Goal: Information Seeking & Learning: Learn about a topic

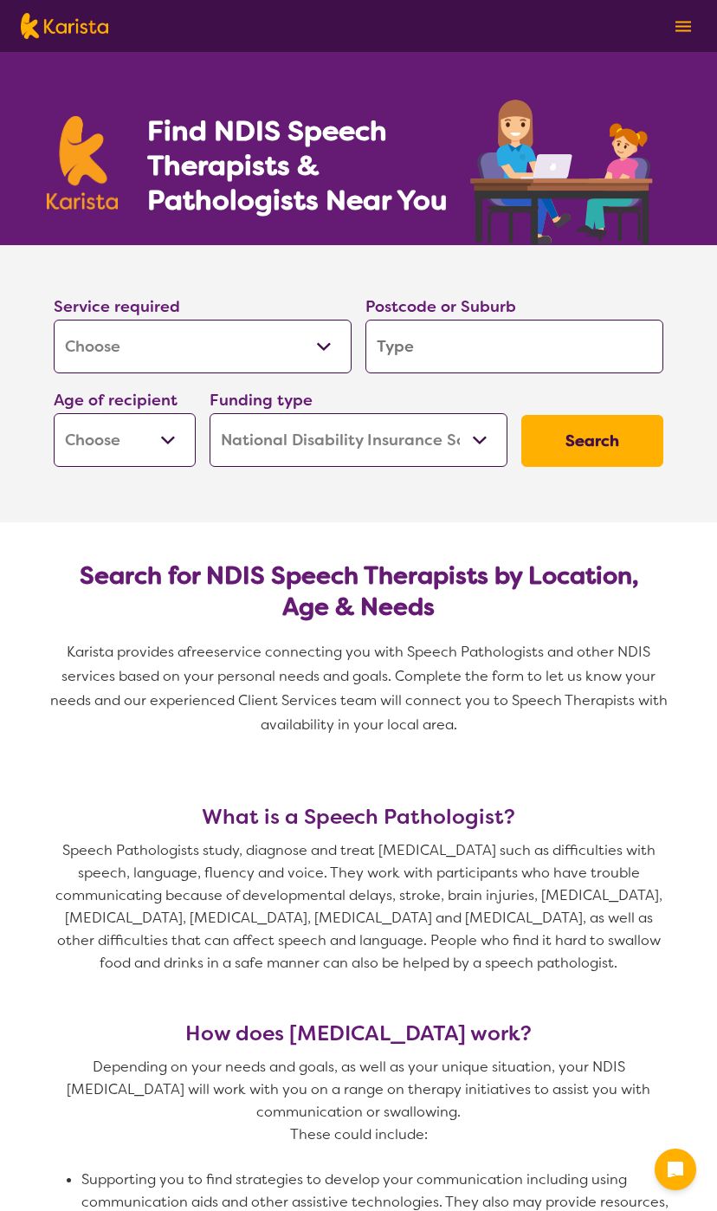
select select "[MEDICAL_DATA]"
select select "NDIS"
select select "[MEDICAL_DATA]"
select select "NDIS"
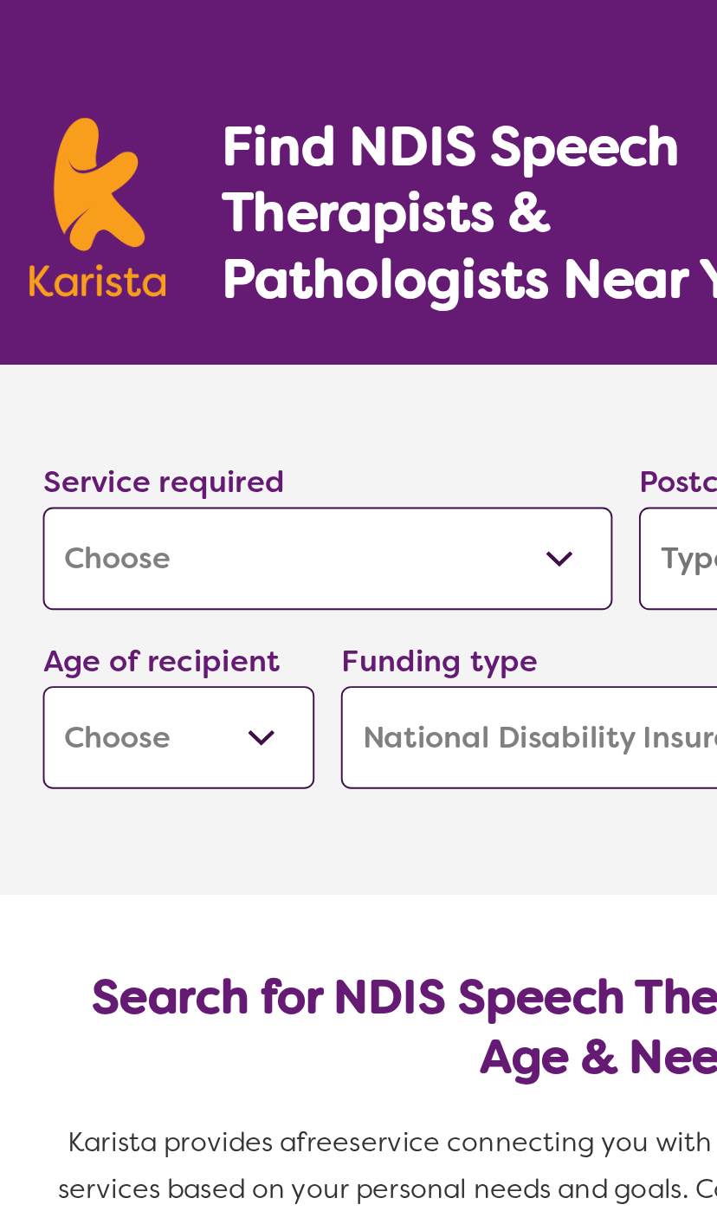
click at [237, 320] on select "Allied Health Assistant Assessment ([MEDICAL_DATA] or [MEDICAL_DATA]) Behaviour…" at bounding box center [203, 347] width 298 height 54
select select "Support worker"
click at [202, 320] on select "Allied Health Assistant Assessment ([MEDICAL_DATA] or [MEDICAL_DATA]) Behaviour…" at bounding box center [203, 347] width 298 height 54
select select "[MEDICAL_DATA]"
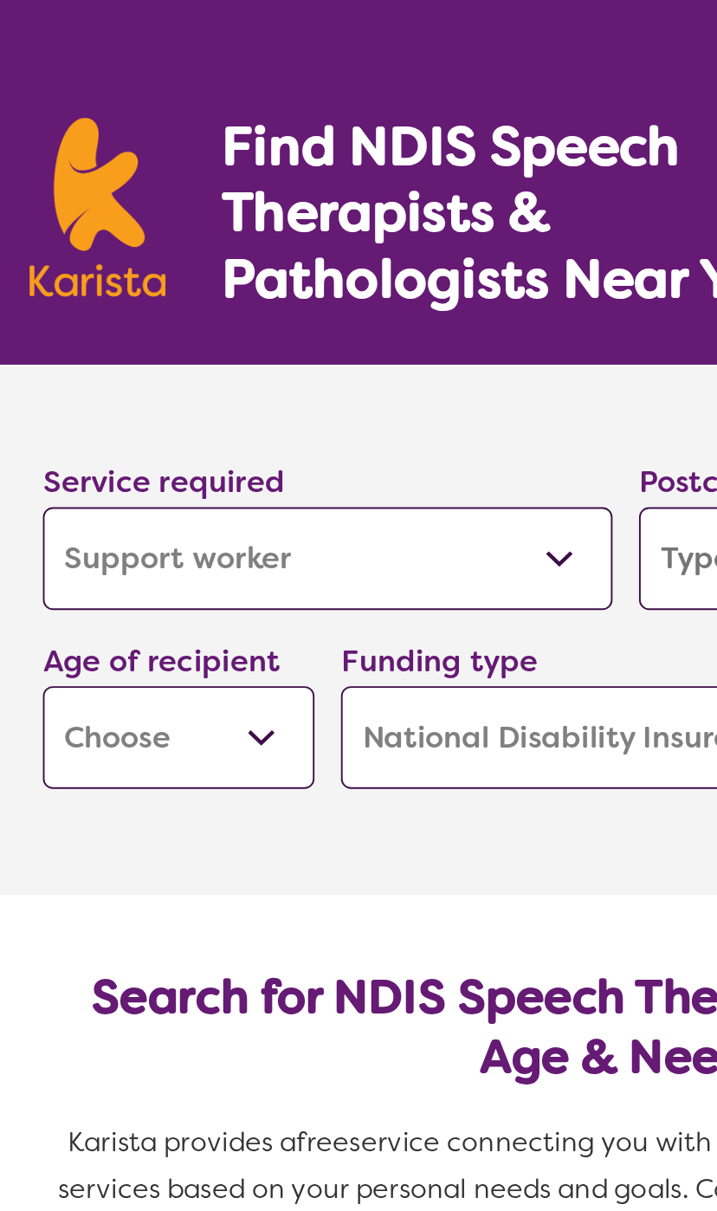
select select "[MEDICAL_DATA]"
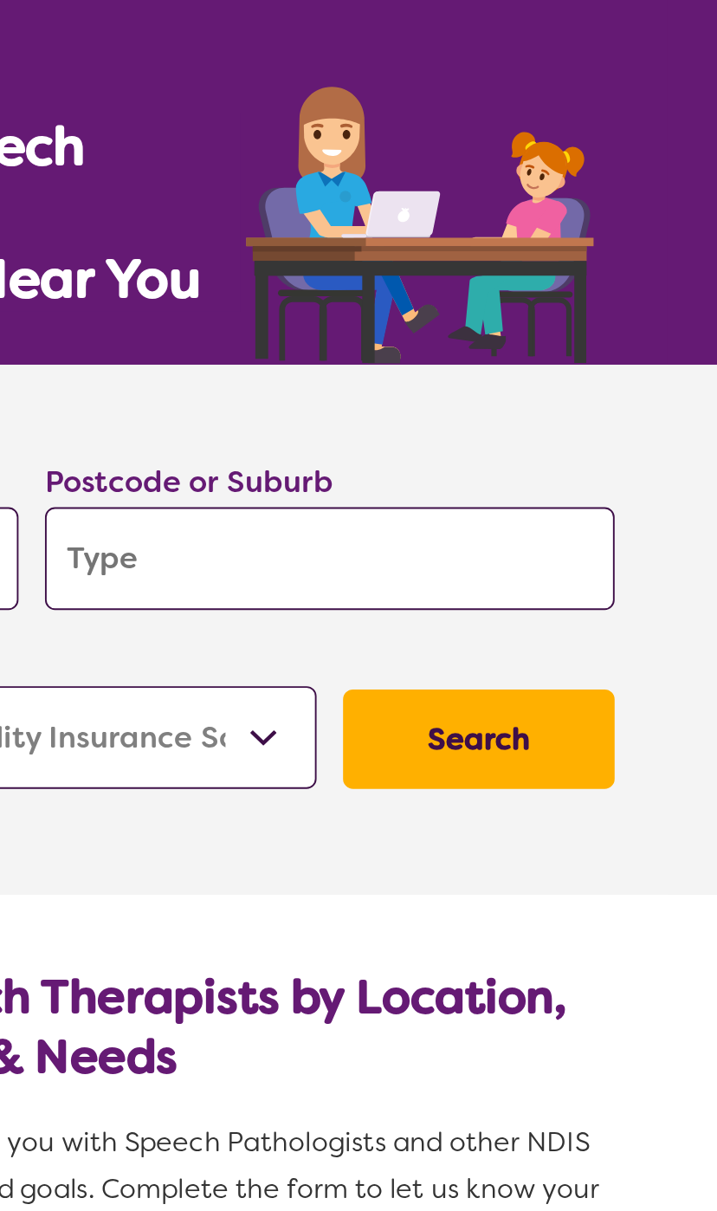
click at [366, 320] on input "search" at bounding box center [515, 347] width 298 height 54
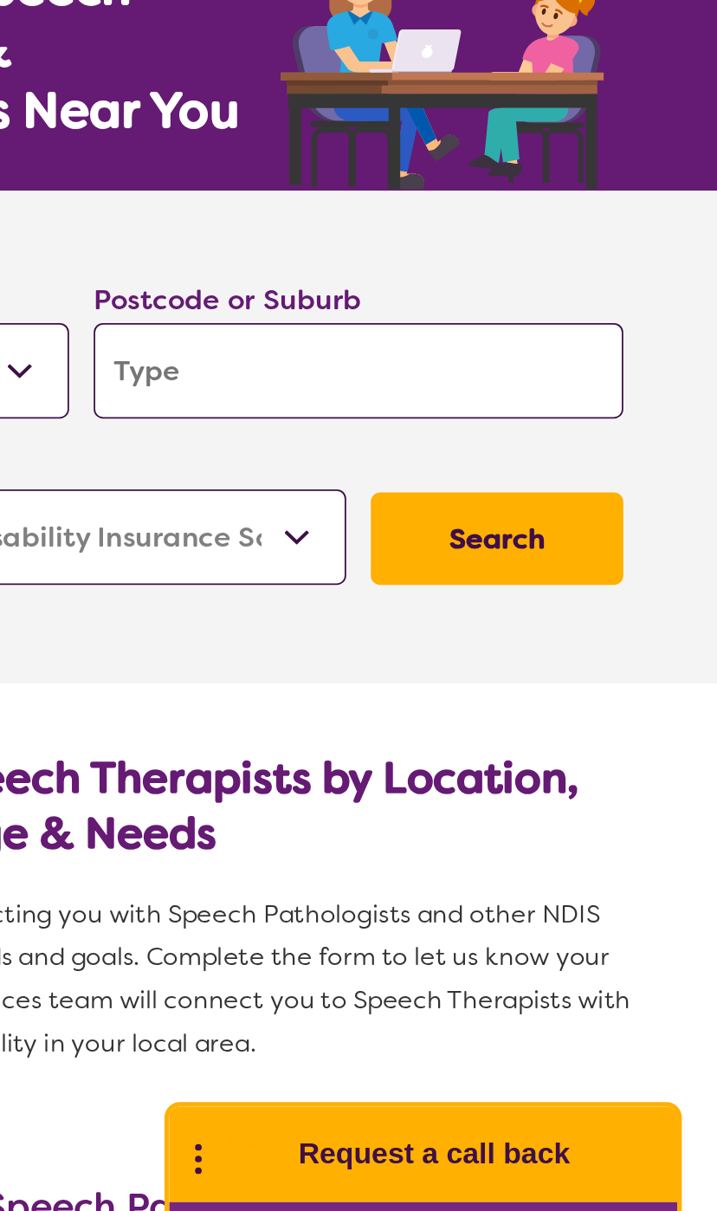
type input "4506"
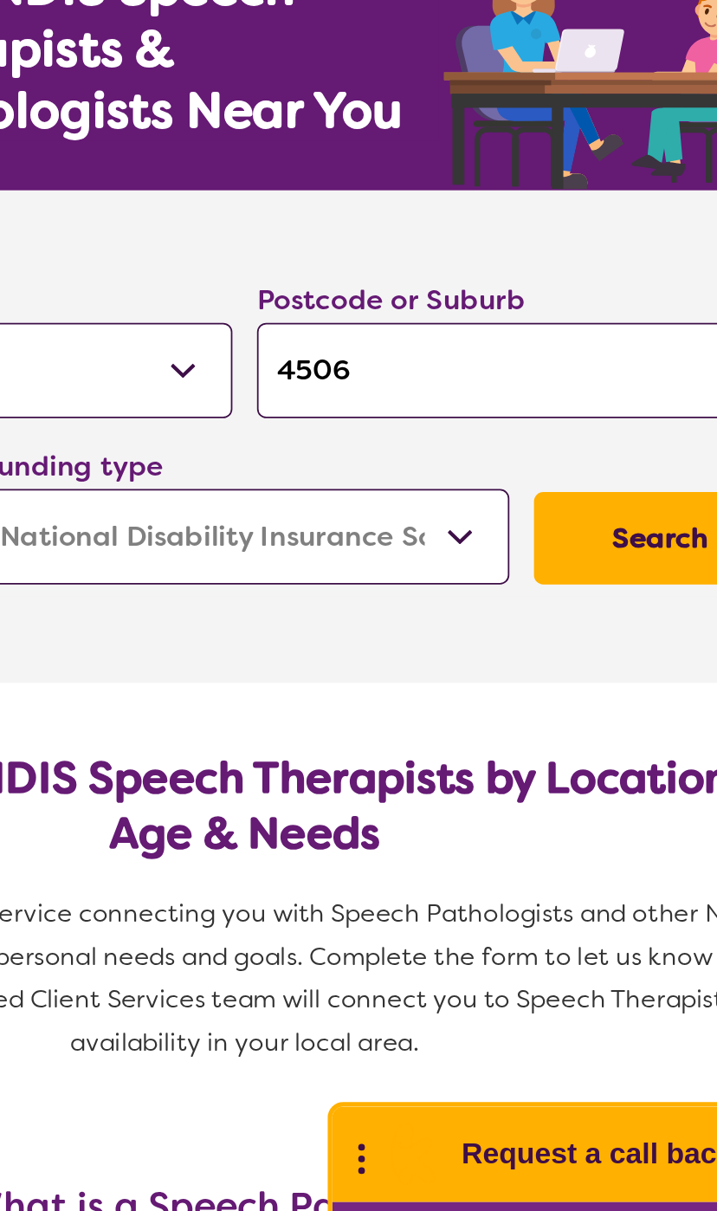
click at [366, 320] on input "4506" at bounding box center [515, 347] width 298 height 54
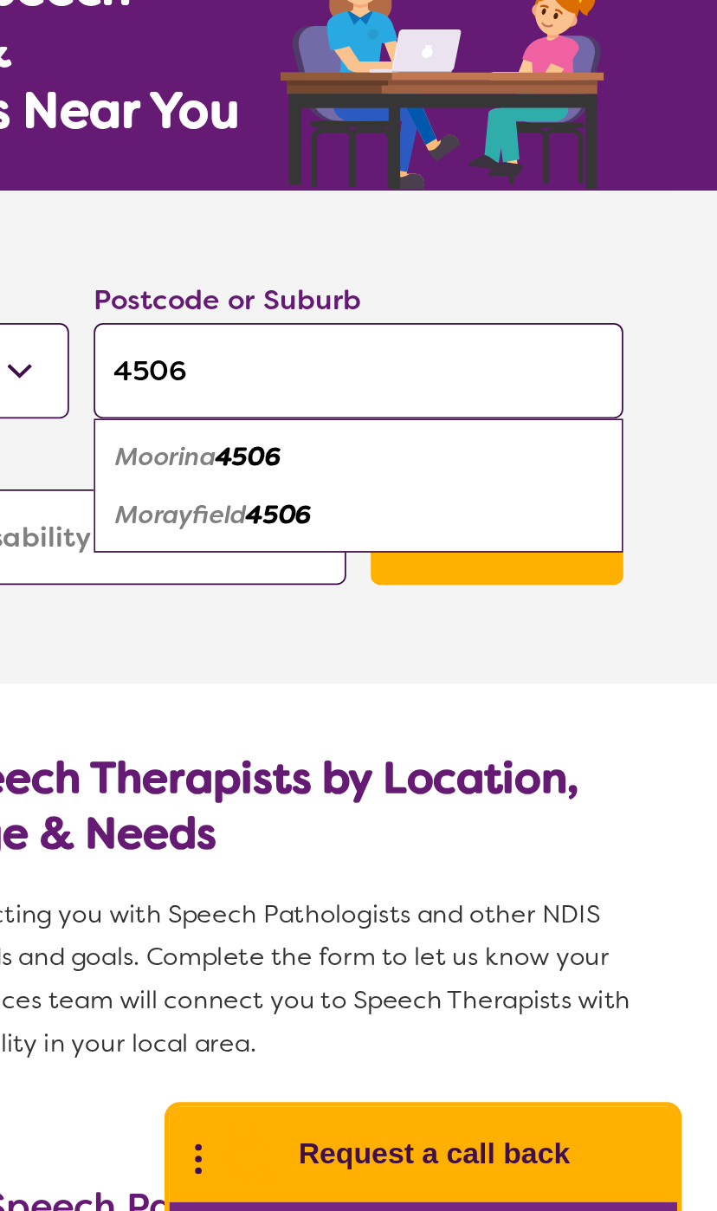
click at [378, 418] on em "Morayfield" at bounding box center [415, 427] width 74 height 18
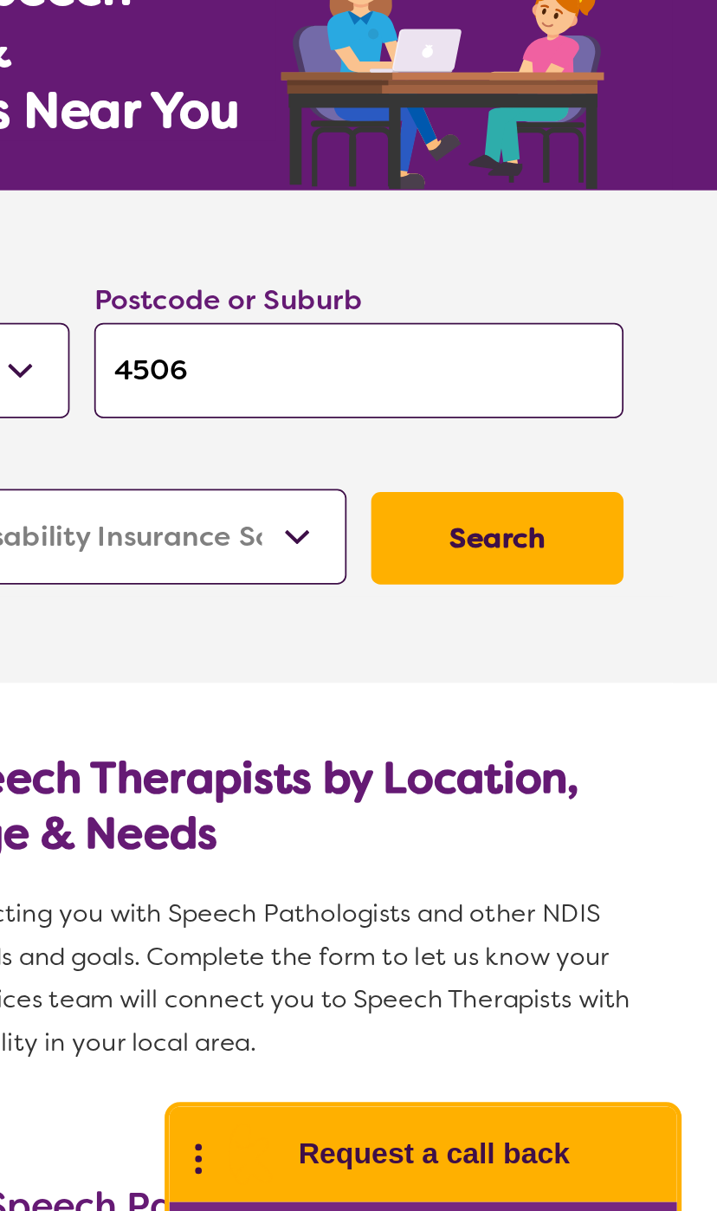
click at [366, 320] on input "4506" at bounding box center [515, 347] width 298 height 54
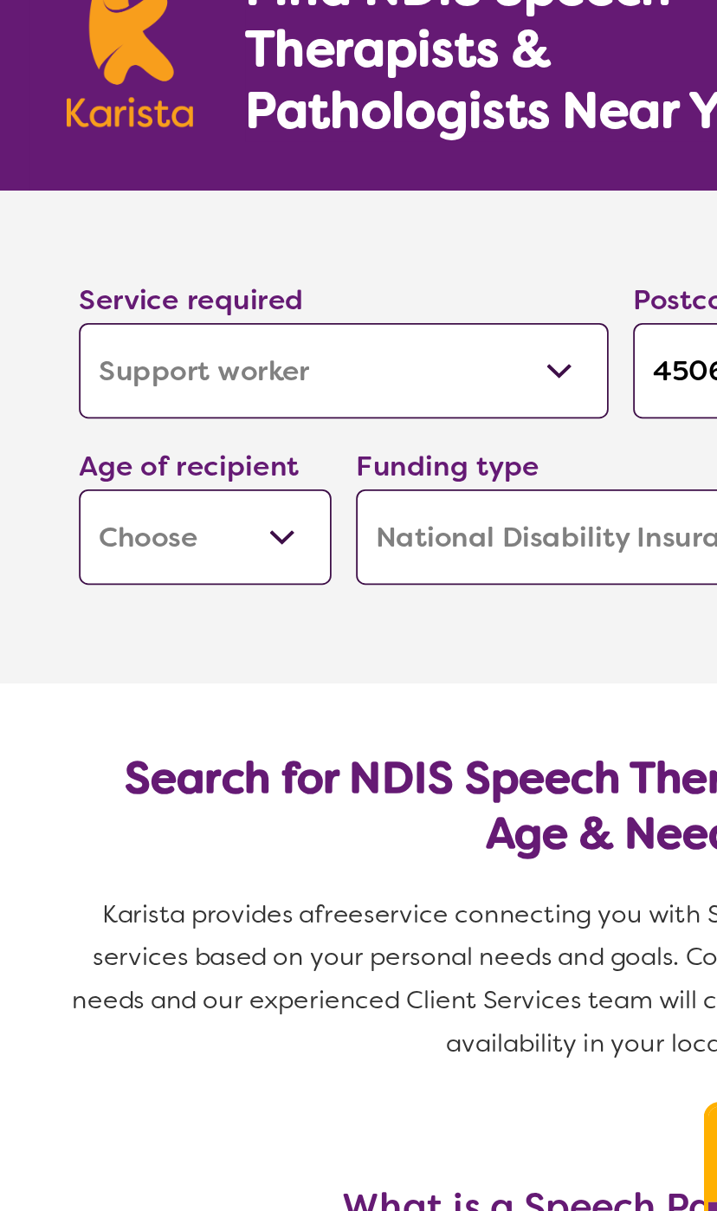
click at [63, 413] on select "Early Childhood - 0 to 9 Child - 10 to 11 Adolescent - 12 to 17 Adult - 18 to 6…" at bounding box center [125, 440] width 142 height 54
select select "EC"
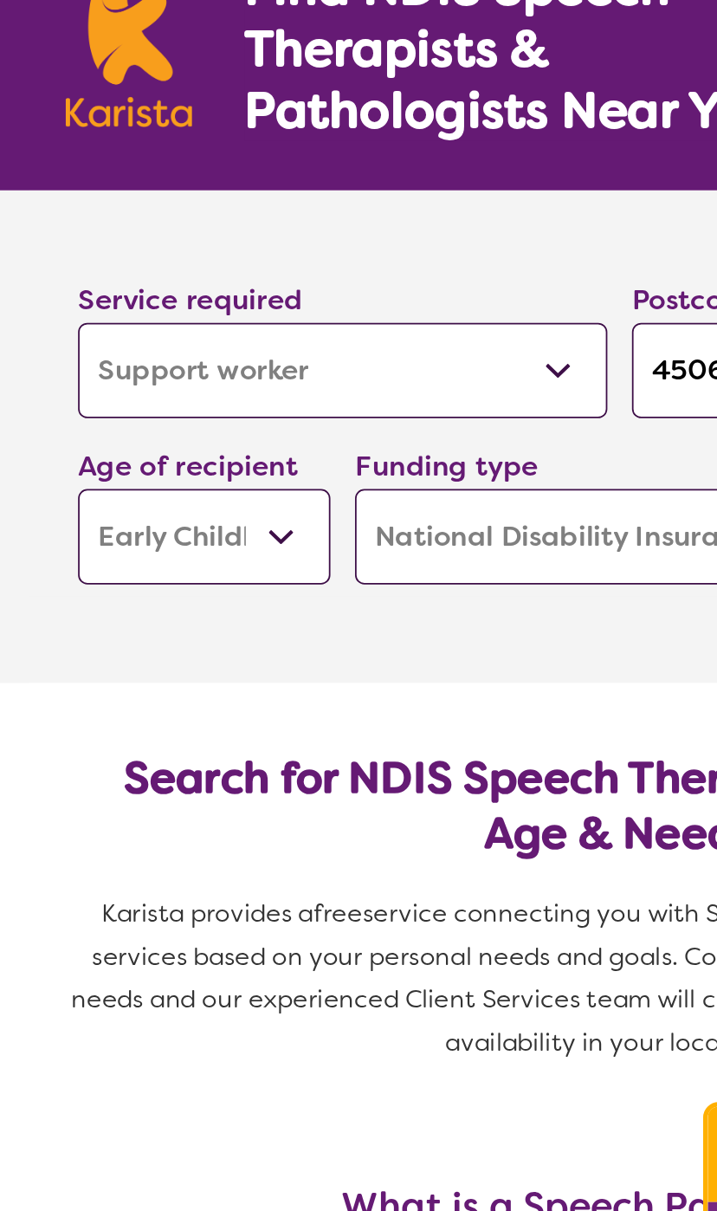
select select "EC"
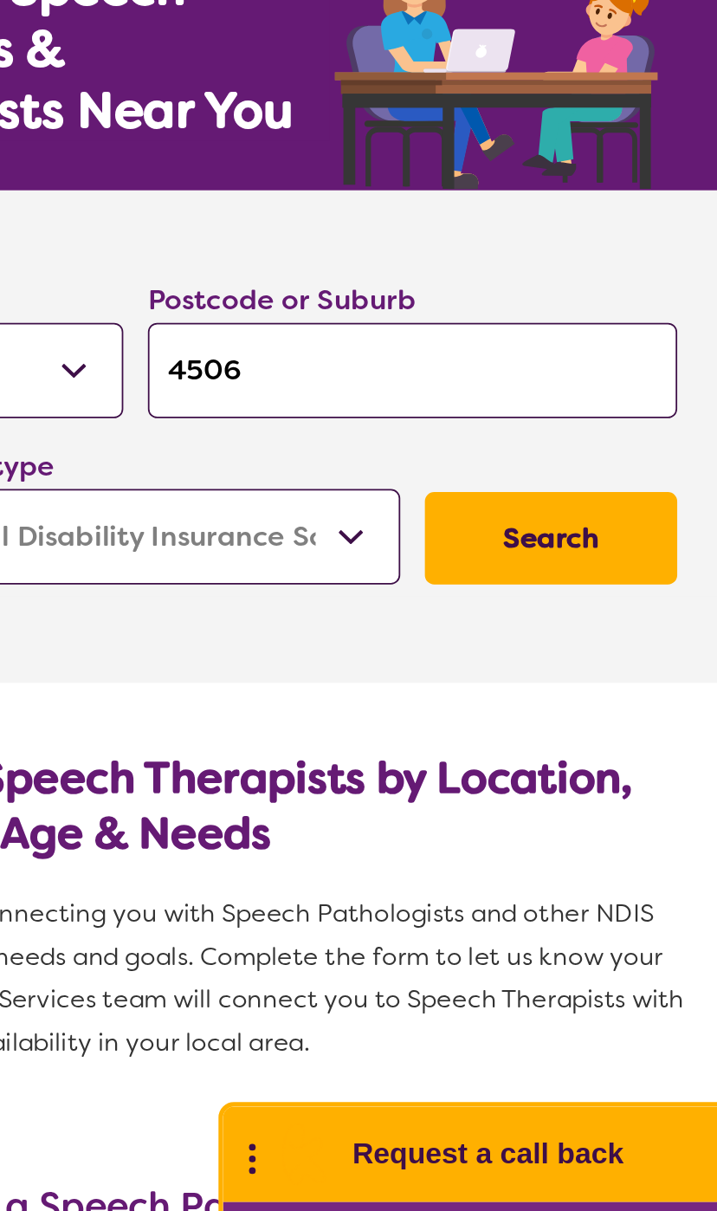
click at [522, 415] on button "Search" at bounding box center [593, 441] width 142 height 52
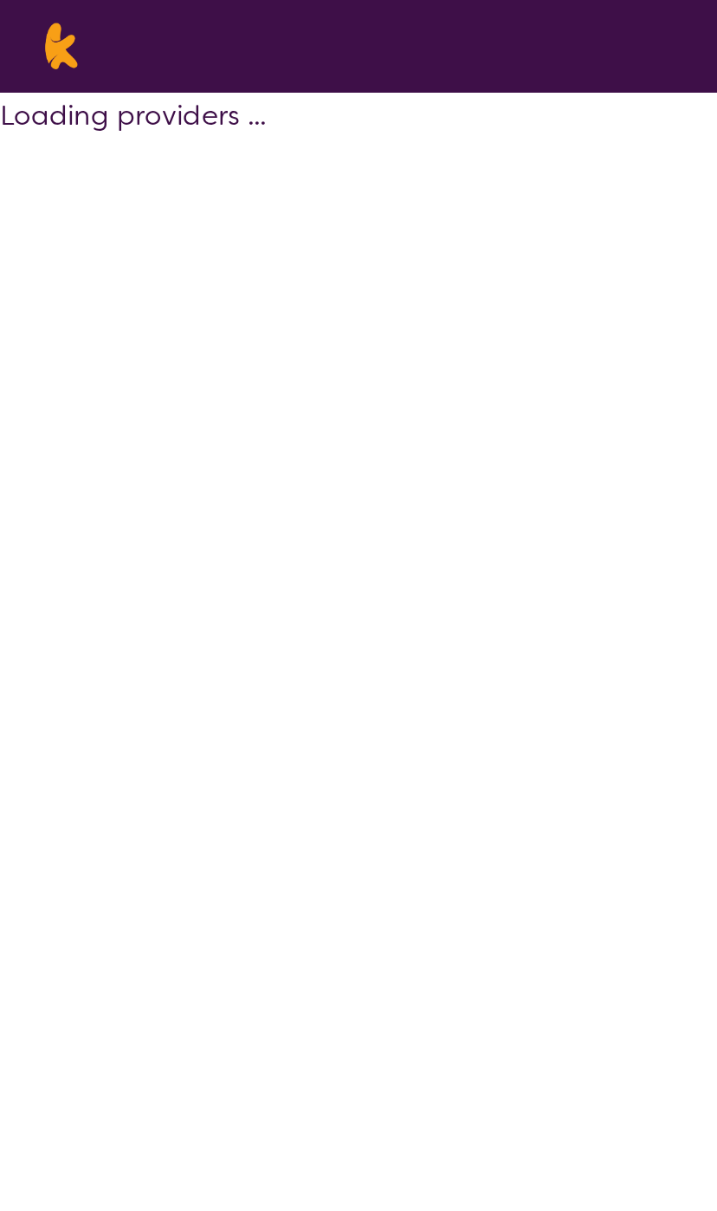
select select "by_score"
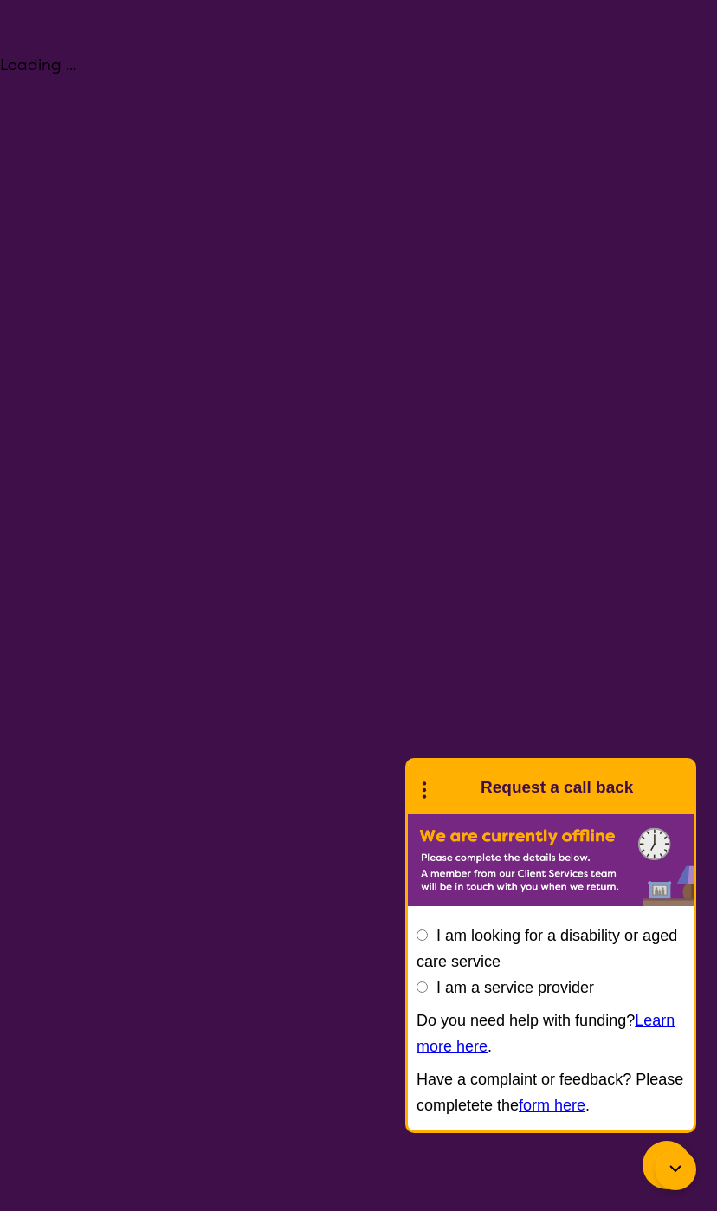
select select "[MEDICAL_DATA]"
select select "EC"
select select "NDIS"
select select "[MEDICAL_DATA]"
select select "EC"
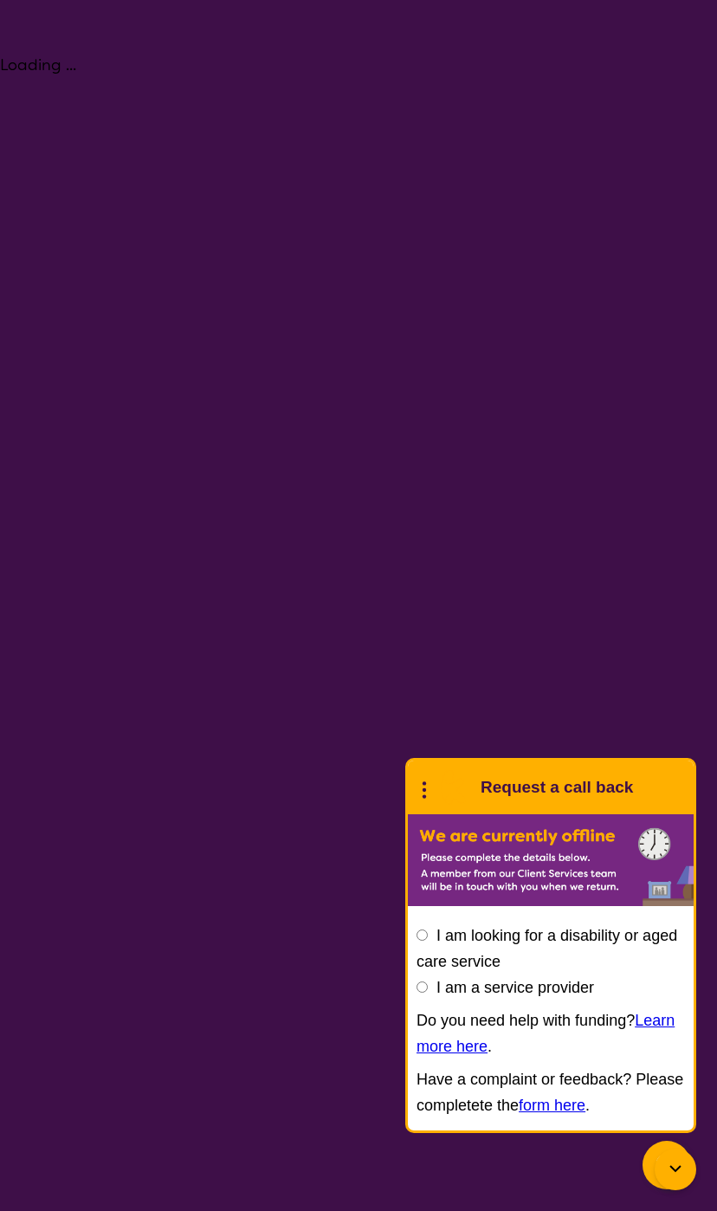
select select "NDIS"
